Goal: Answer question/provide support

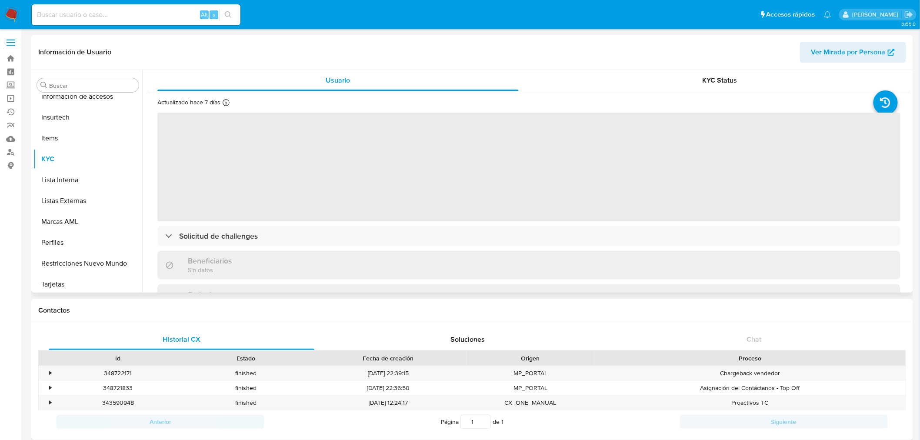
scroll to position [367, 0]
click at [119, 12] on input at bounding box center [136, 14] width 209 height 11
paste input "2450529742"
type input "2450529742"
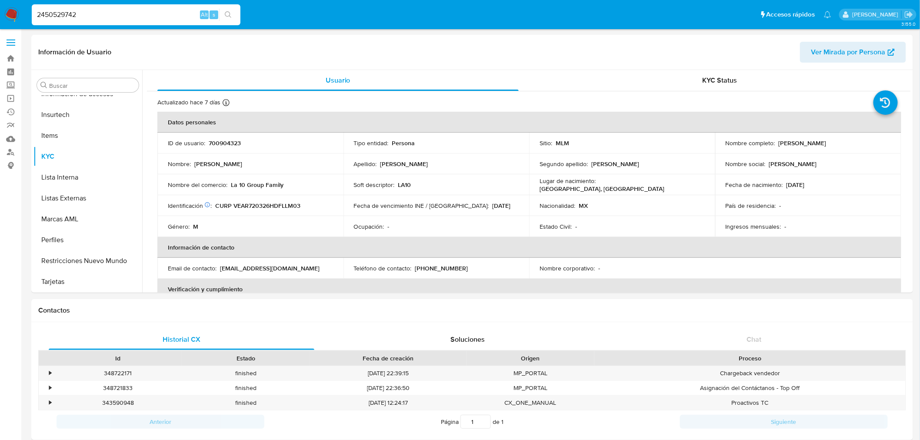
select select "10"
type input "2450529742"
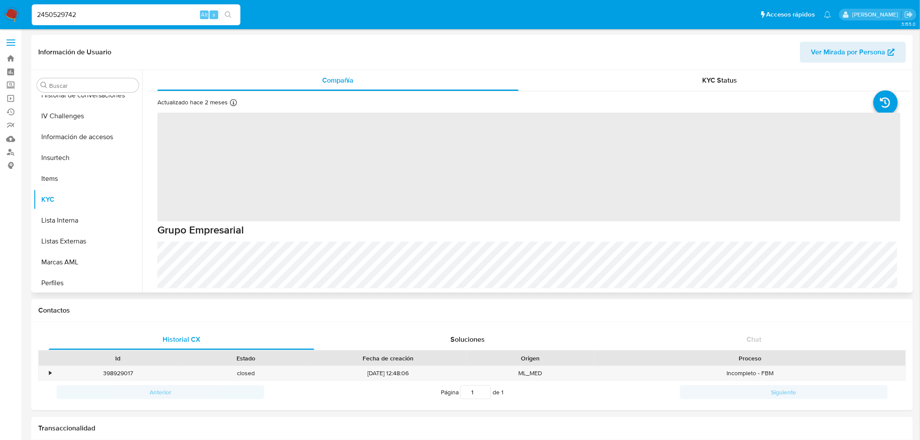
scroll to position [367, 0]
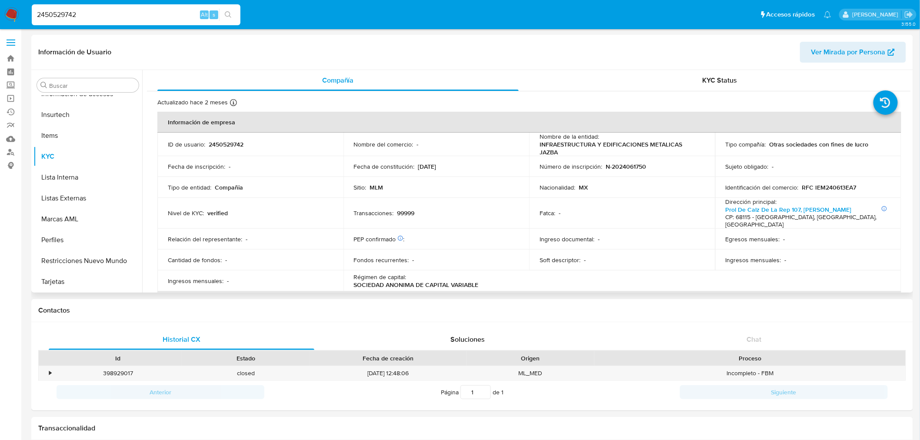
select select "10"
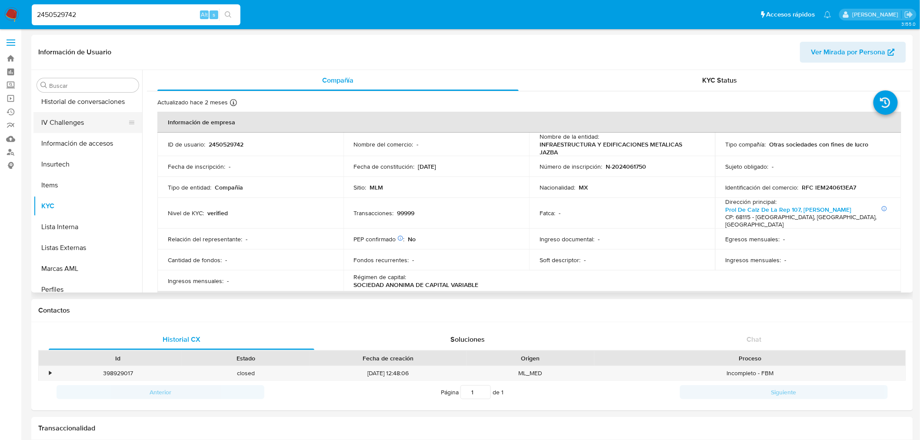
scroll to position [270, 0]
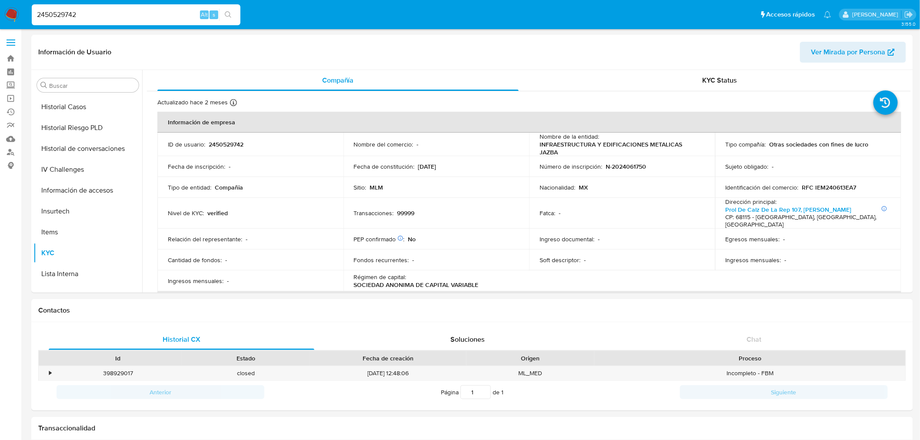
click at [79, 18] on input "2450529742" at bounding box center [136, 14] width 209 height 11
click at [80, 17] on input "2450529742" at bounding box center [136, 14] width 209 height 11
paste input "92250136"
type input "92250136"
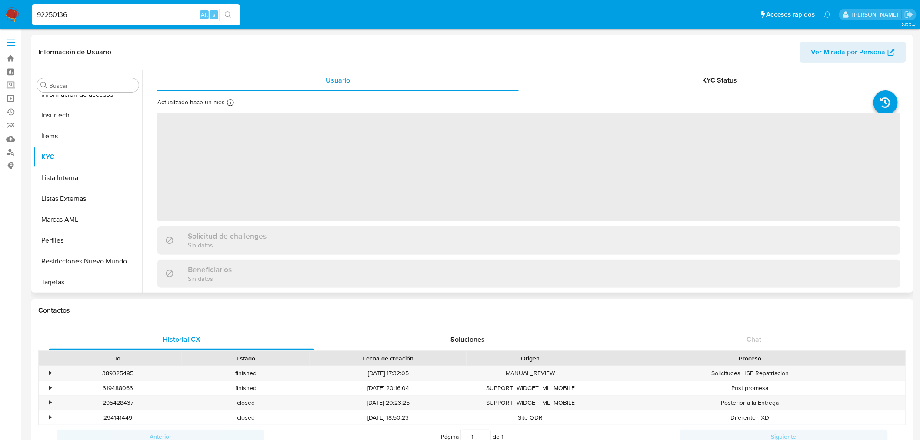
scroll to position [367, 0]
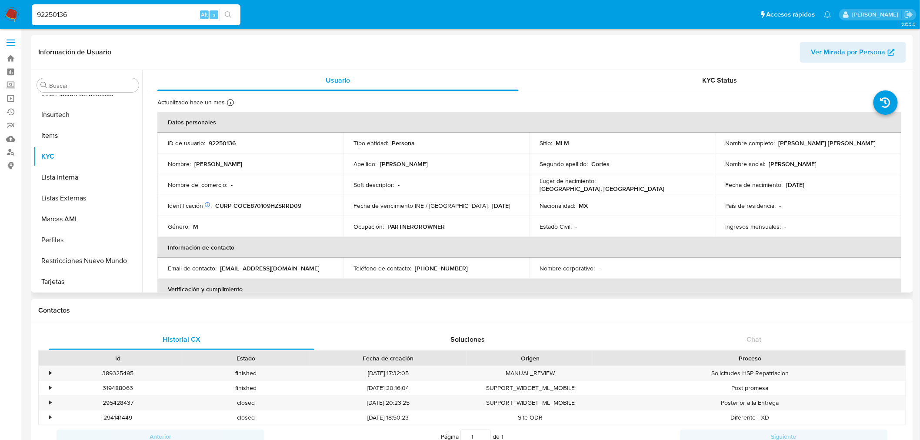
select select "10"
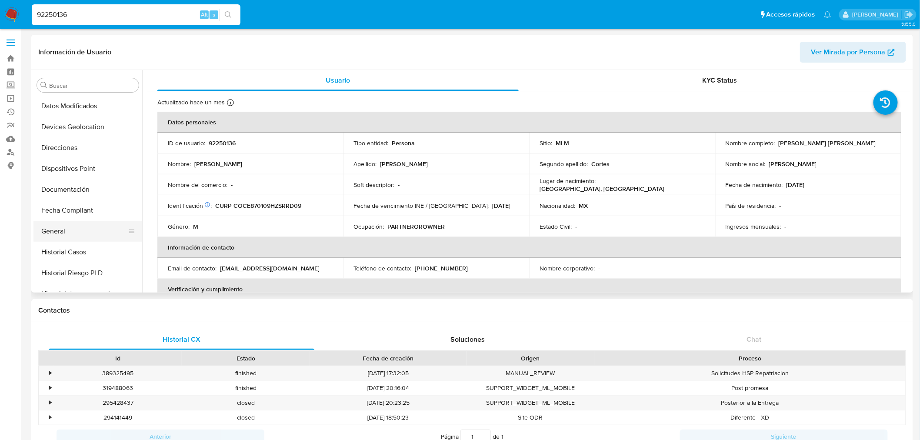
click at [61, 225] on button "General" at bounding box center [84, 231] width 102 height 21
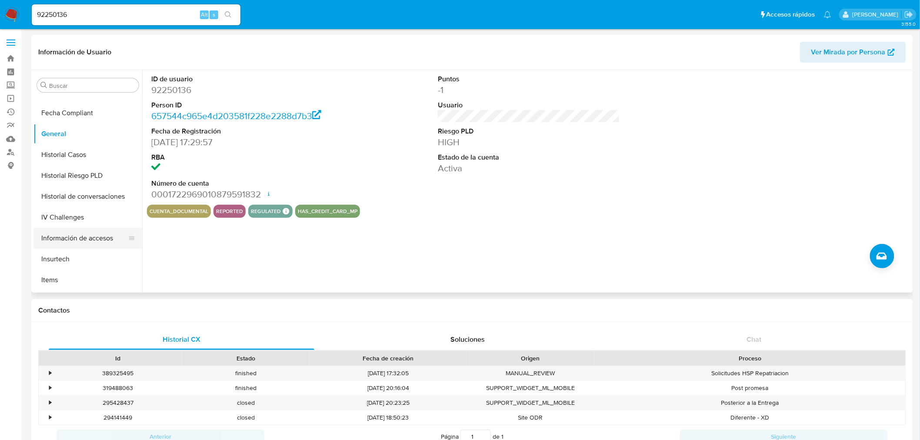
scroll to position [271, 0]
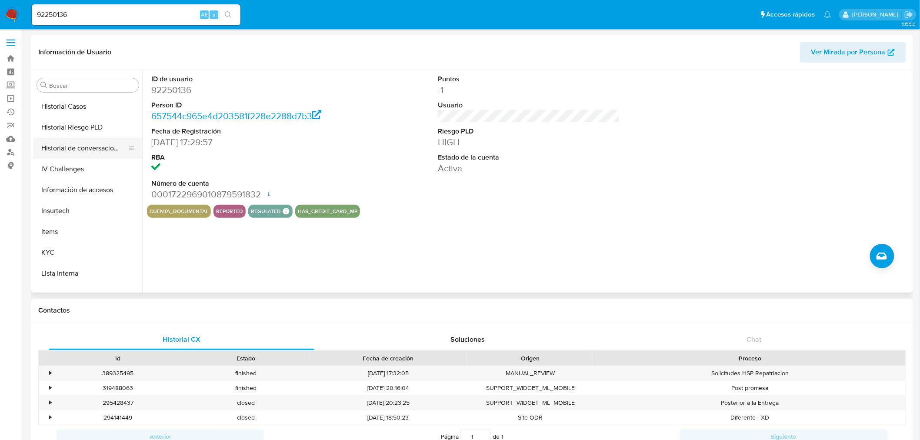
drag, startPoint x: 84, startPoint y: 151, endPoint x: 92, endPoint y: 157, distance: 10.2
click at [84, 150] on button "Historial de conversaciones" at bounding box center [84, 148] width 102 height 21
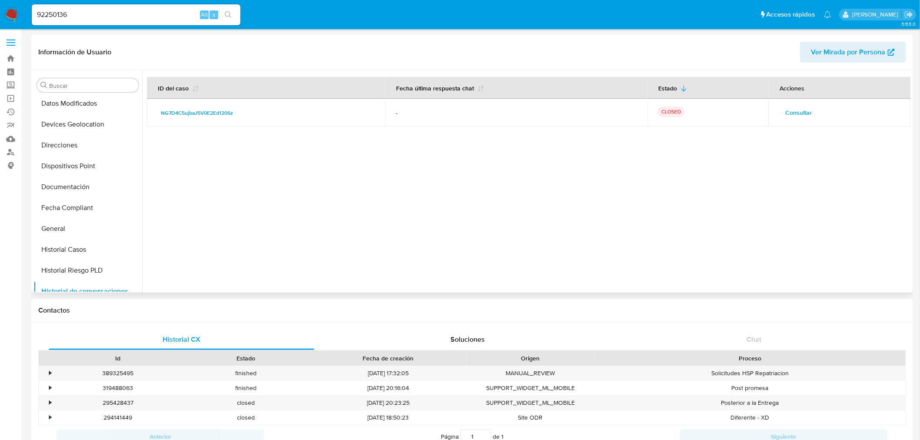
scroll to position [241, 0]
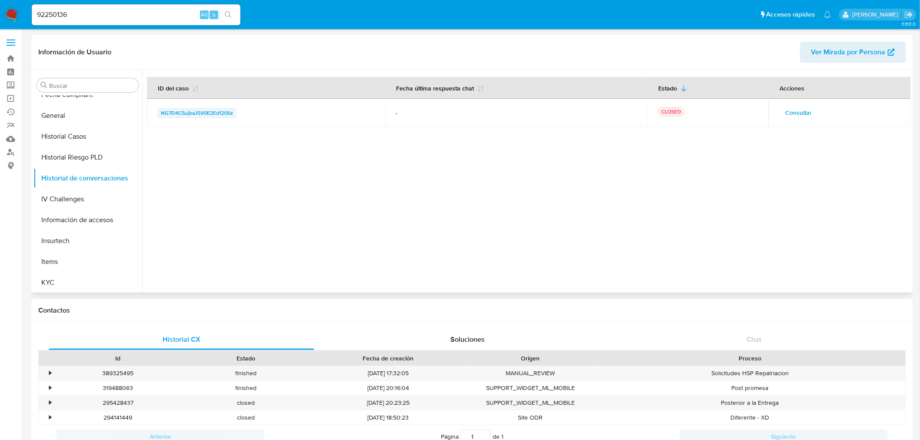
click at [231, 110] on span "NG7D4C5ujbaJ5V0E2Ed120Sz" at bounding box center [197, 113] width 72 height 10
drag, startPoint x: 781, startPoint y: 201, endPoint x: 773, endPoint y: 196, distance: 9.8
click at [781, 202] on div at bounding box center [526, 181] width 768 height 223
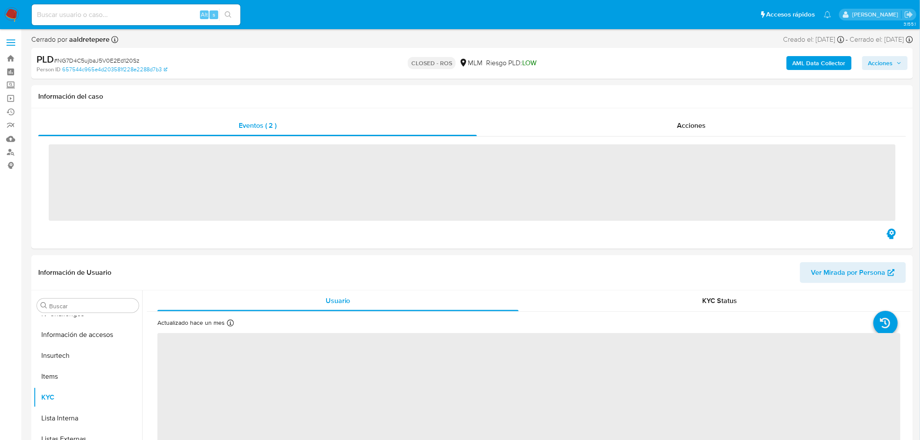
scroll to position [367, 0]
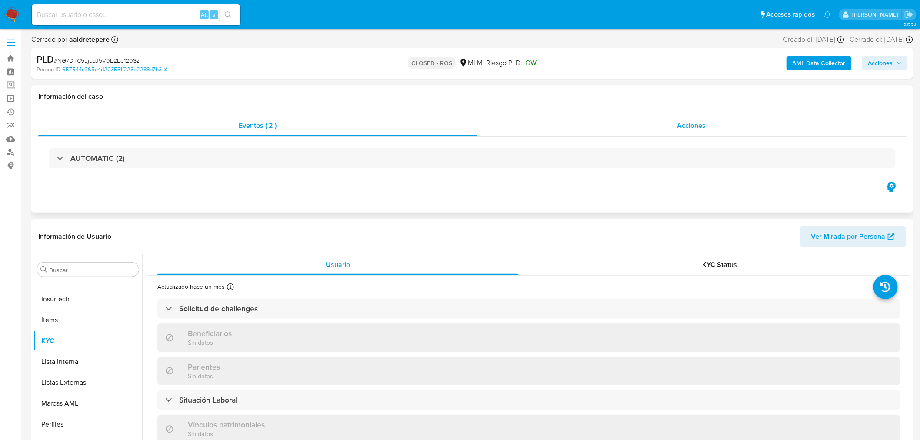
click at [697, 120] on span "Acciones" at bounding box center [691, 125] width 29 height 10
select select "10"
